Goal: Navigation & Orientation: Find specific page/section

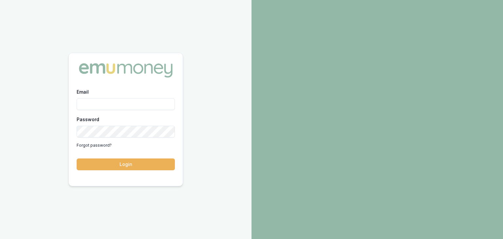
type input "baron.ketterman@emumoney.com.au"
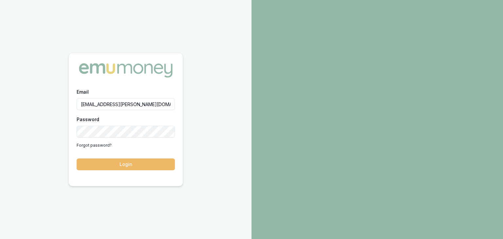
click at [132, 164] on button "Login" at bounding box center [126, 165] width 98 height 12
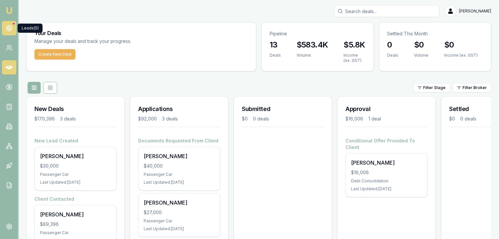
click at [7, 28] on icon at bounding box center [9, 28] width 7 height 7
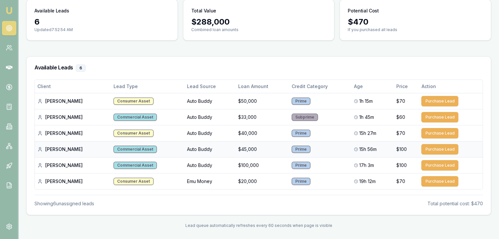
scroll to position [58, 0]
